Goal: Complete application form: Complete application form

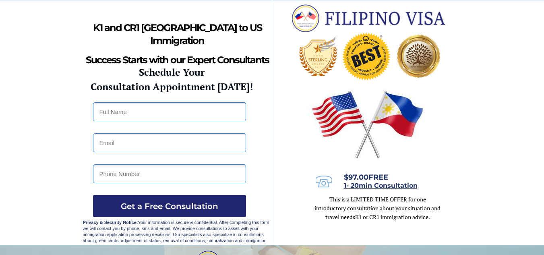
drag, startPoint x: 0, startPoint y: 0, endPoint x: 166, endPoint y: 117, distance: 203.1
click at [166, 117] on input "text" at bounding box center [169, 111] width 153 height 19
type input "genesis toledo"
click at [168, 137] on input "email" at bounding box center [169, 142] width 153 height 19
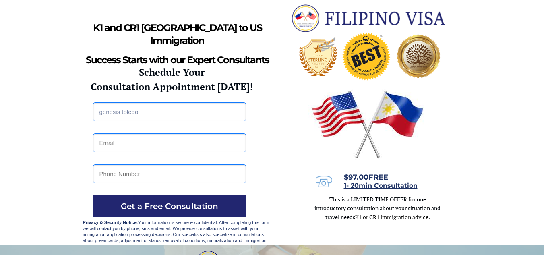
type input "[EMAIL_ADDRESS][DOMAIN_NAME]"
type input "09956048417"
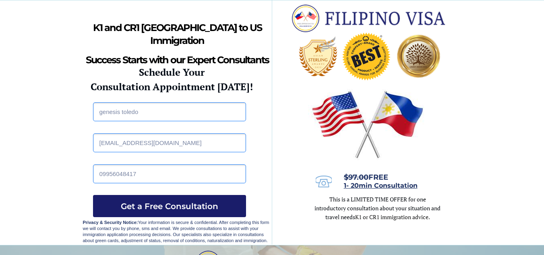
click at [160, 205] on span "Get a Free Consultation" at bounding box center [169, 206] width 153 height 10
